Goal: Information Seeking & Learning: Check status

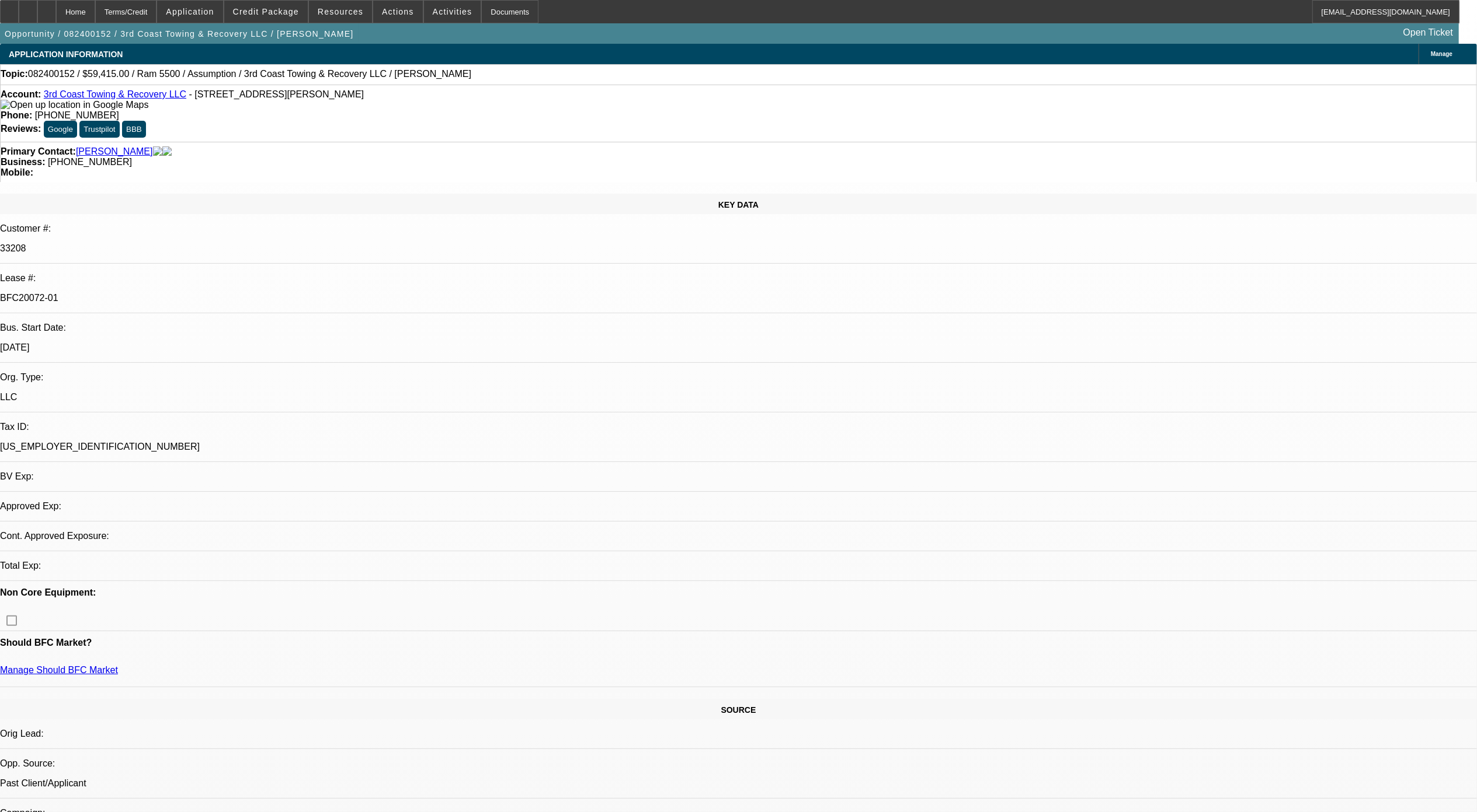
select select "0"
select select "2"
select select "0.1"
select select "1"
select select "2"
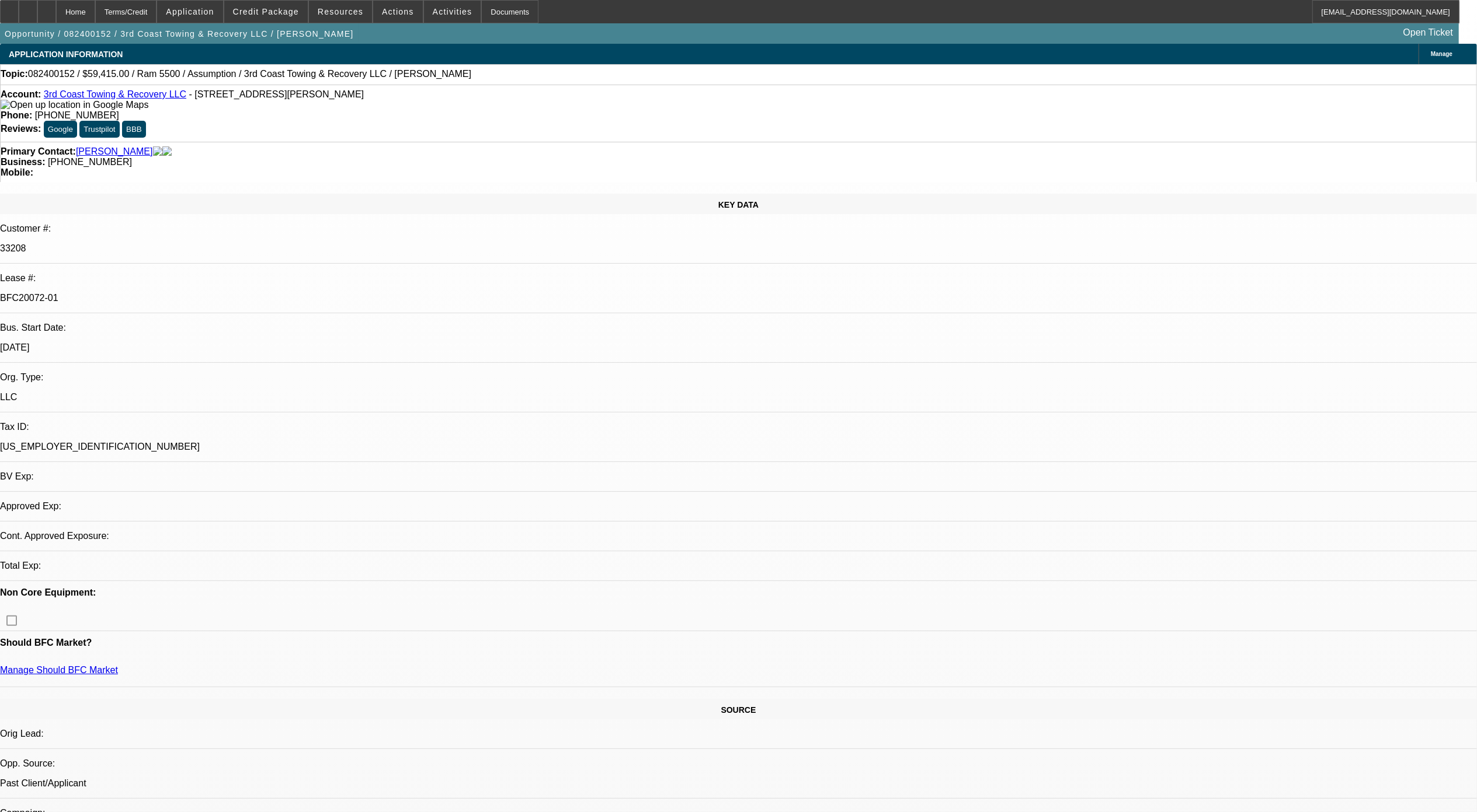
select select "4"
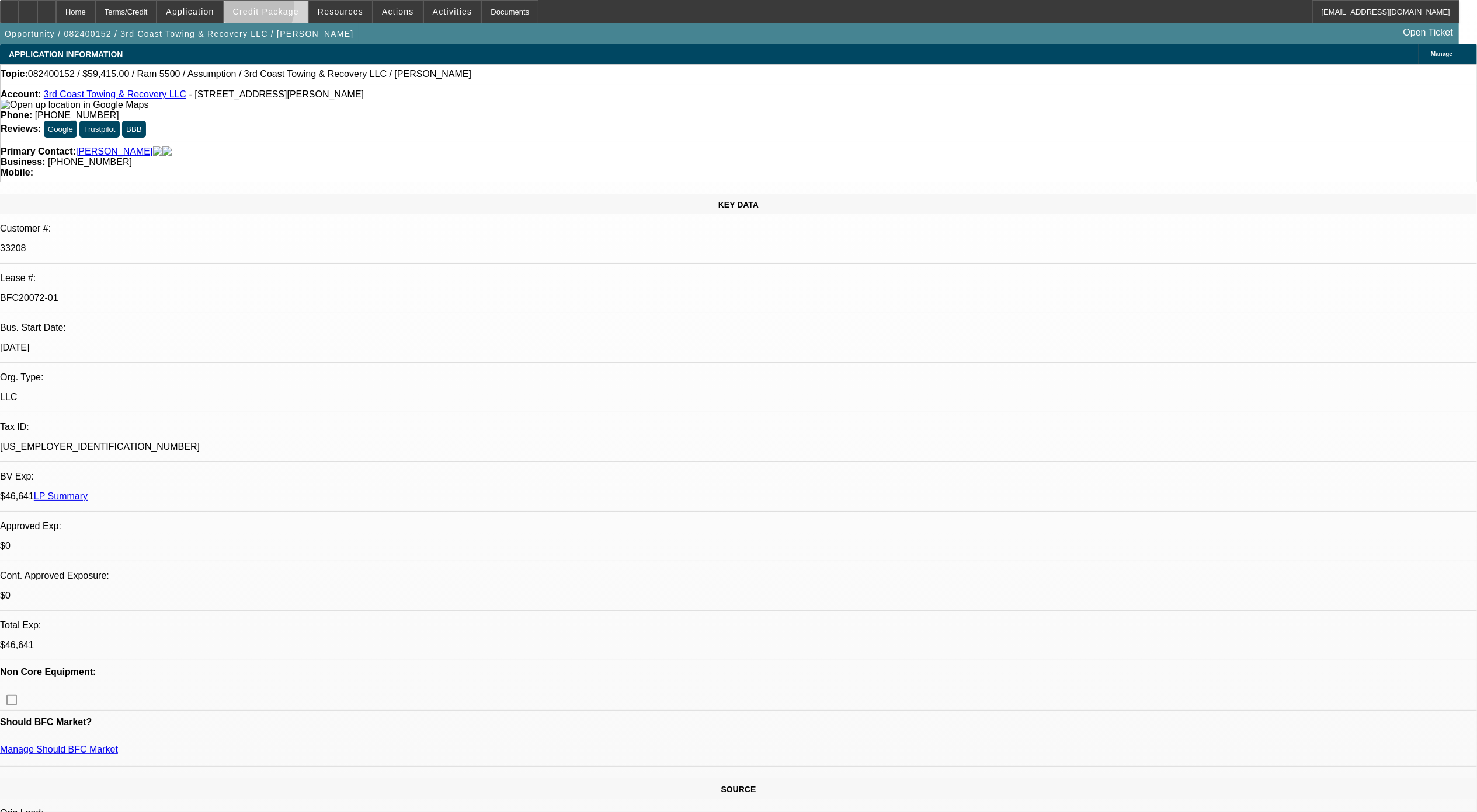
click at [272, 12] on span "Credit Package" at bounding box center [265, 12] width 66 height 9
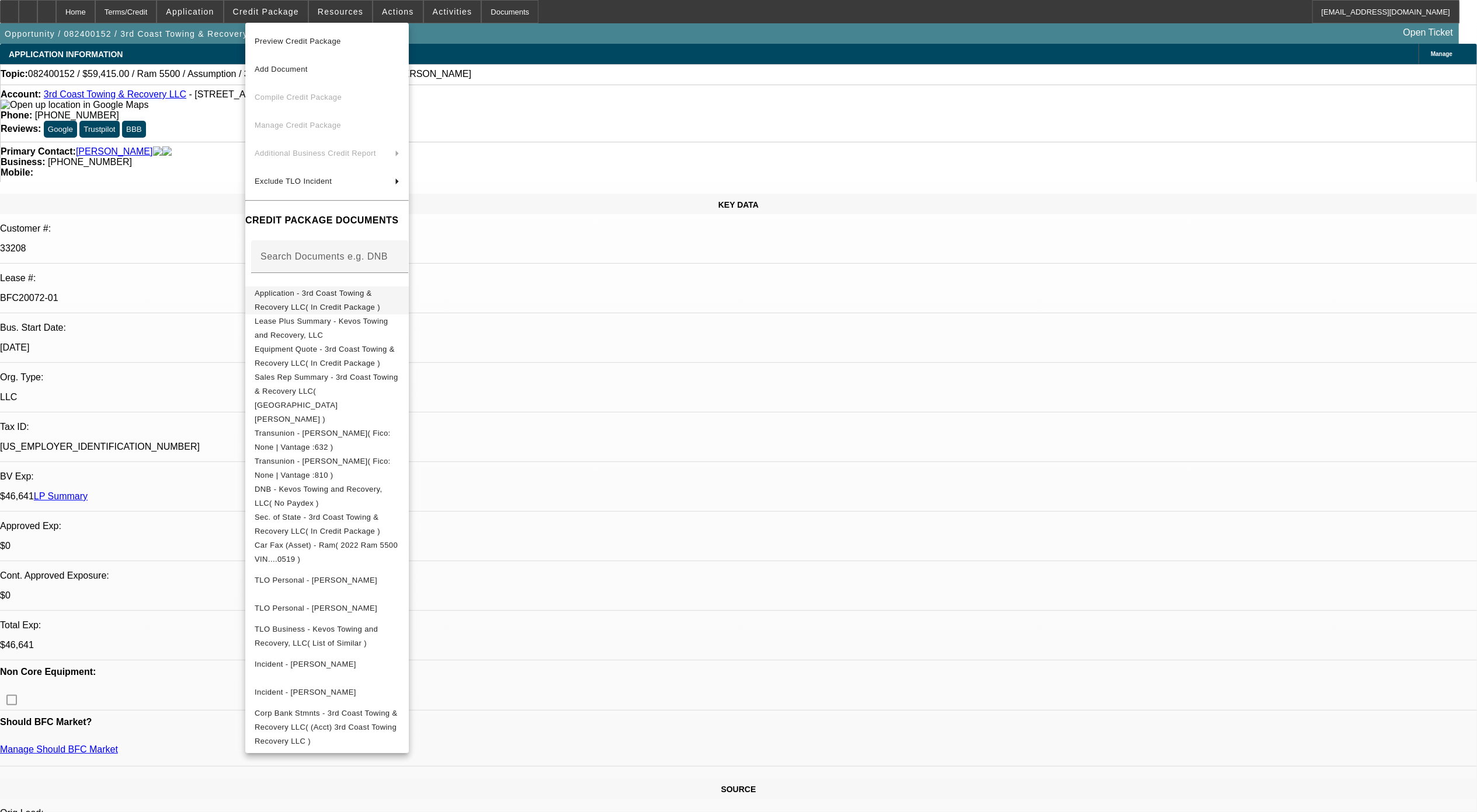
click at [330, 299] on span "Application - 3rd Coast Towing & Recovery LLC( In Credit Package )" at bounding box center [318, 299] width 126 height 23
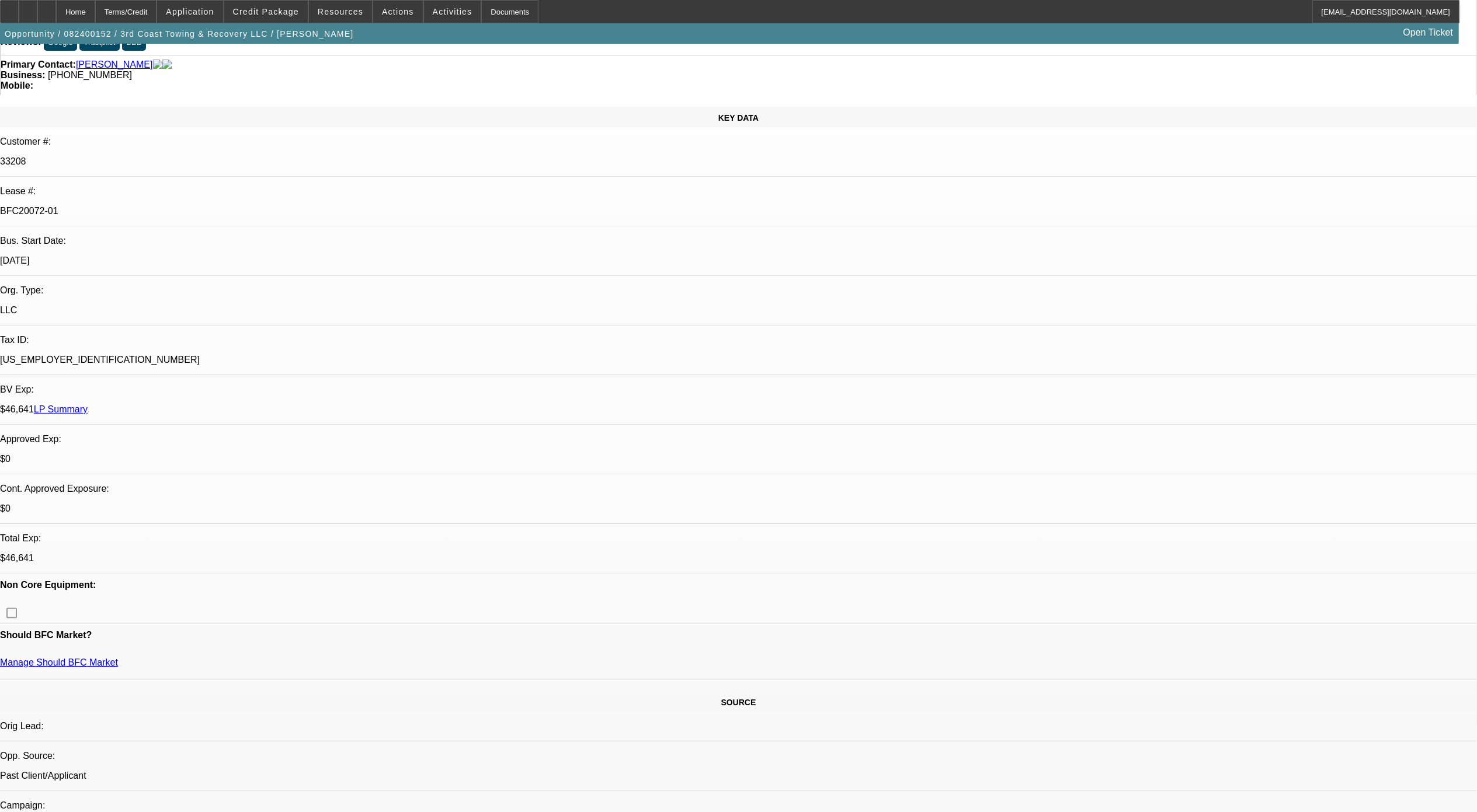
scroll to position [233, 0]
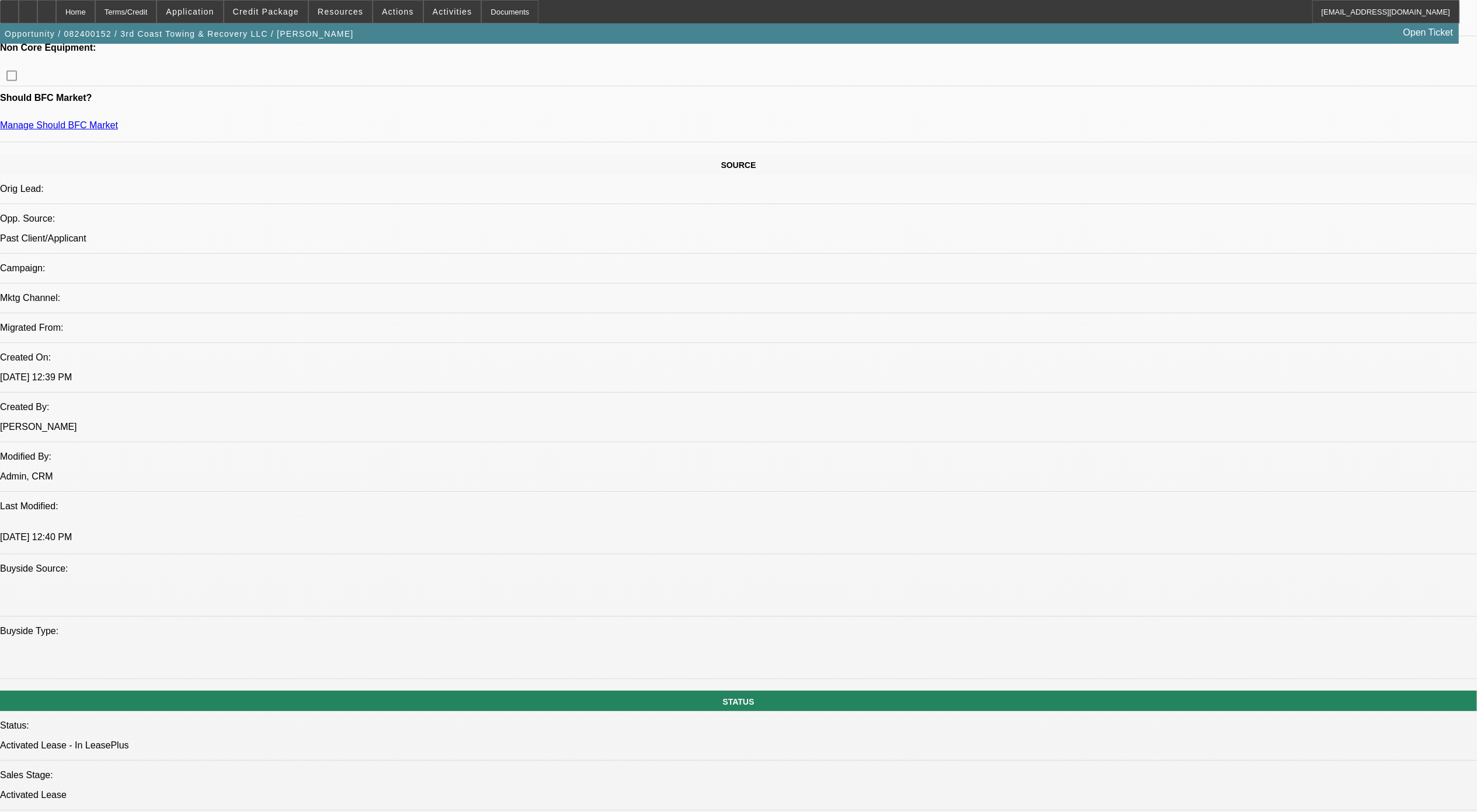
scroll to position [622, 0]
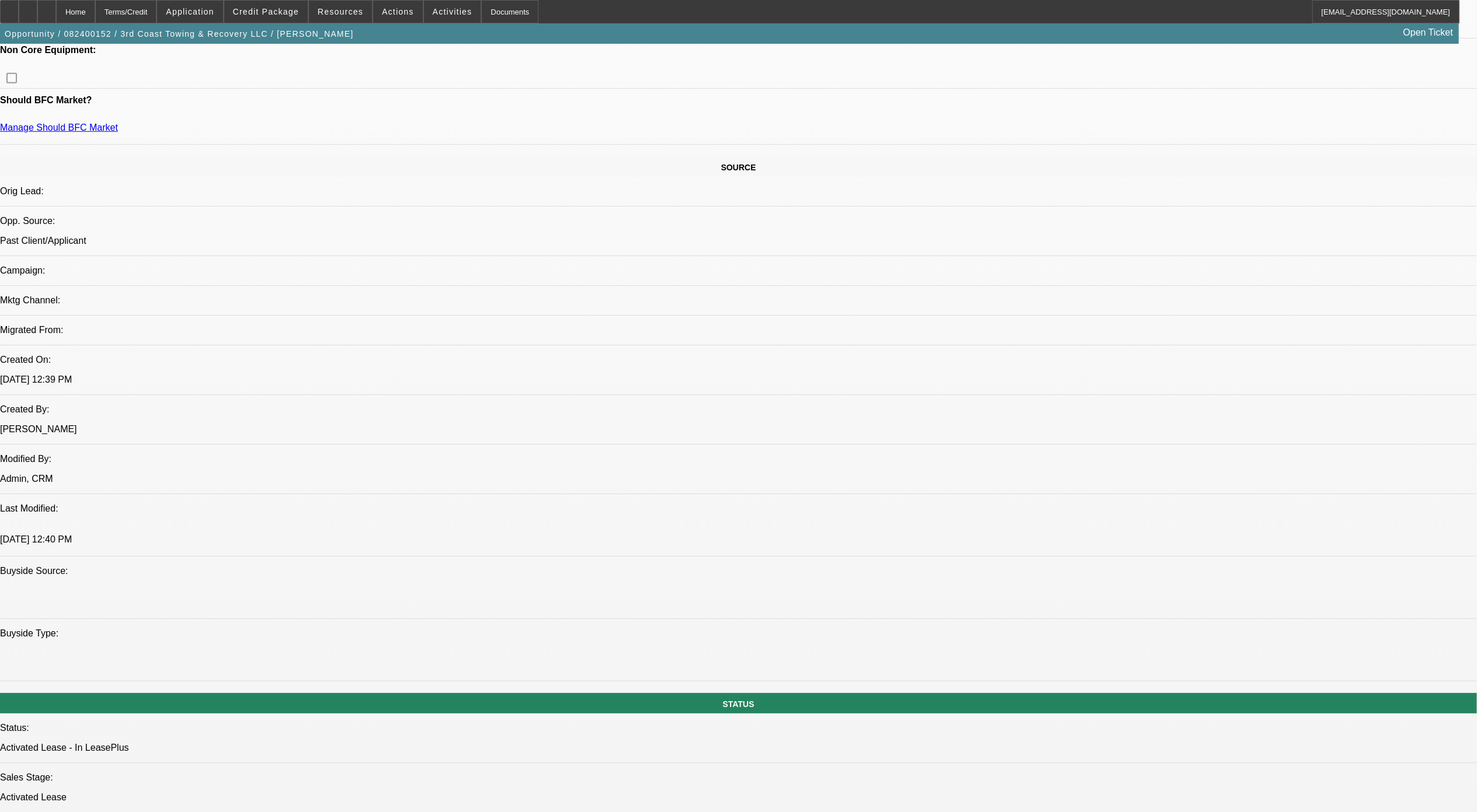
drag, startPoint x: 1001, startPoint y: 561, endPoint x: 942, endPoint y: 257, distance: 309.7
drag, startPoint x: 942, startPoint y: 257, endPoint x: 1099, endPoint y: 531, distance: 315.8
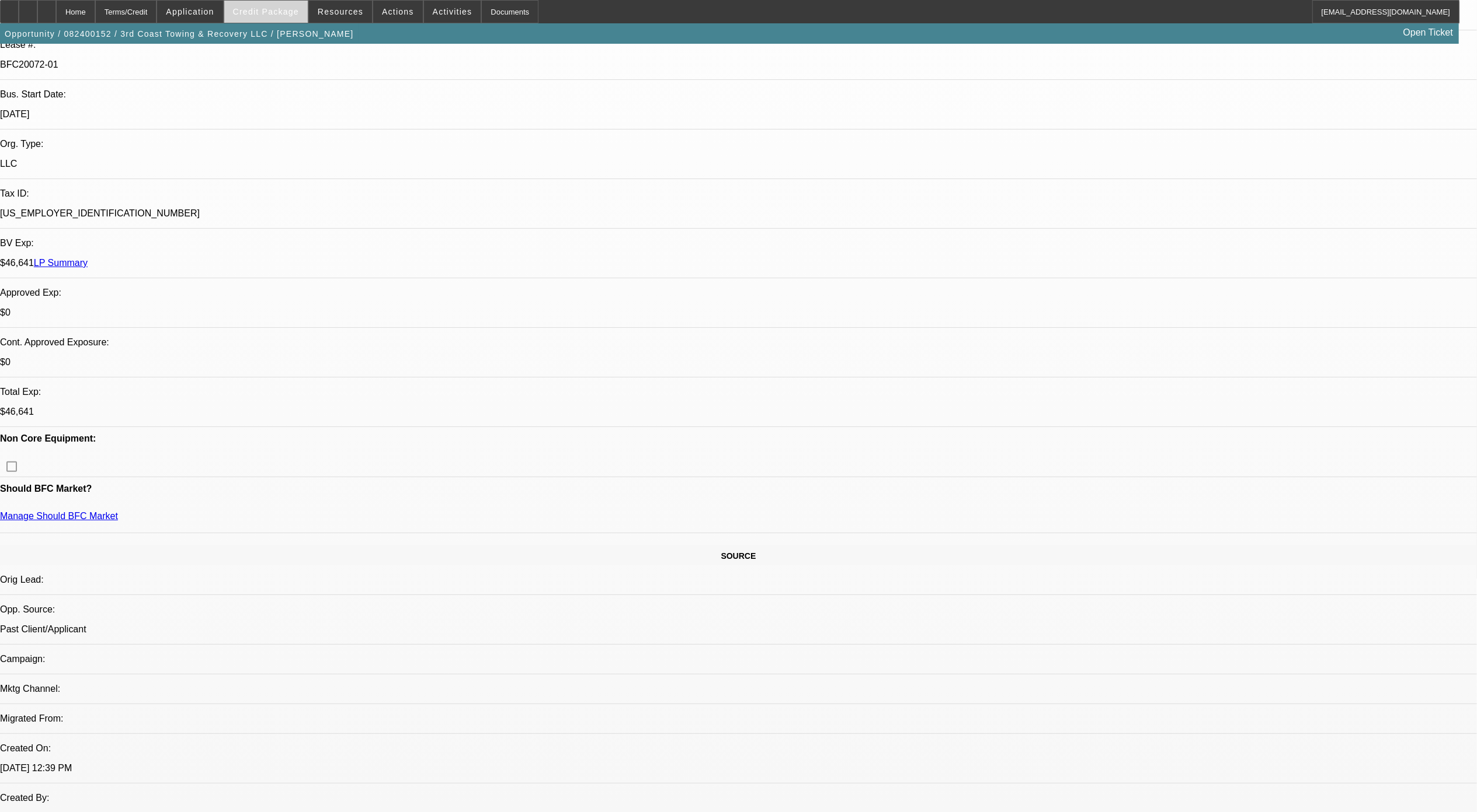
click at [269, 12] on span "Credit Package" at bounding box center [265, 12] width 66 height 9
